Goal: Transaction & Acquisition: Subscribe to service/newsletter

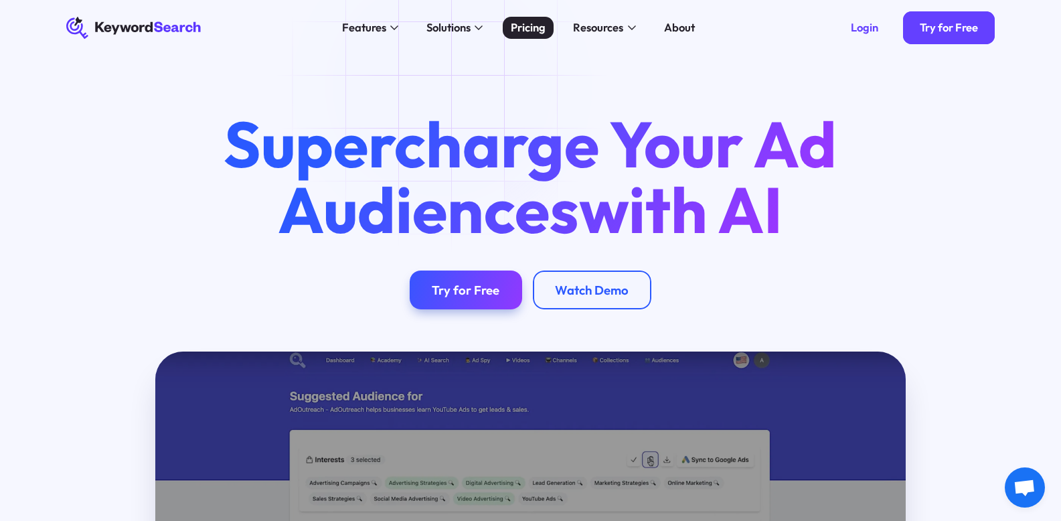
click at [528, 27] on div "Pricing" at bounding box center [528, 27] width 35 height 17
